Goal: Find specific page/section: Find specific page/section

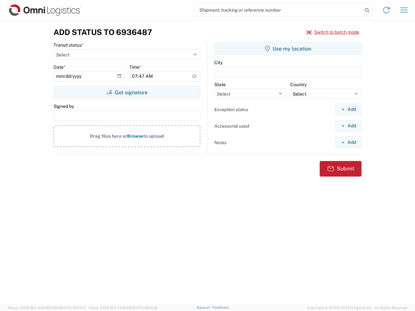
click at [278, 10] on input "search" at bounding box center [278, 10] width 168 height 12
click at [367, 10] on icon at bounding box center [366, 10] width 9 height 9
click at [386, 10] on icon at bounding box center [386, 10] width 10 height 10
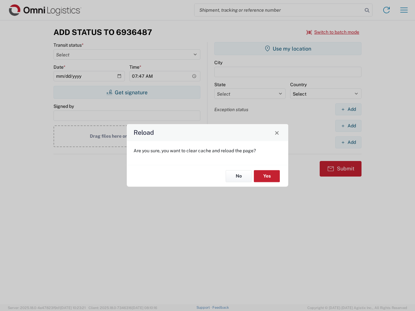
click at [333, 32] on div "Reload Are you sure, you want to clear cache and reload the page? No Yes" at bounding box center [207, 155] width 415 height 311
click at [127, 92] on div "Reload Are you sure, you want to clear cache and reload the page? No Yes" at bounding box center [207, 155] width 415 height 311
click at [288, 49] on div "Reload Are you sure, you want to clear cache and reload the page? No Yes" at bounding box center [207, 155] width 415 height 311
click at [348, 109] on div "Reload Are you sure, you want to clear cache and reload the page? No Yes" at bounding box center [207, 155] width 415 height 311
click at [348, 126] on div "Reload Are you sure, you want to clear cache and reload the page? No Yes" at bounding box center [207, 155] width 415 height 311
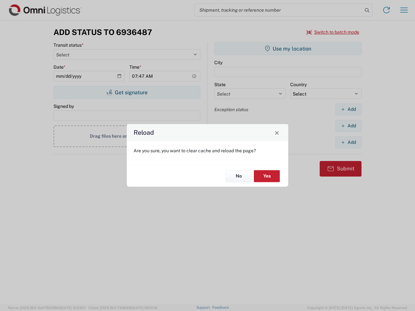
click at [348, 142] on div "Reload Are you sure, you want to clear cache and reload the page? No Yes" at bounding box center [207, 155] width 415 height 311
